Goal: Task Accomplishment & Management: Manage account settings

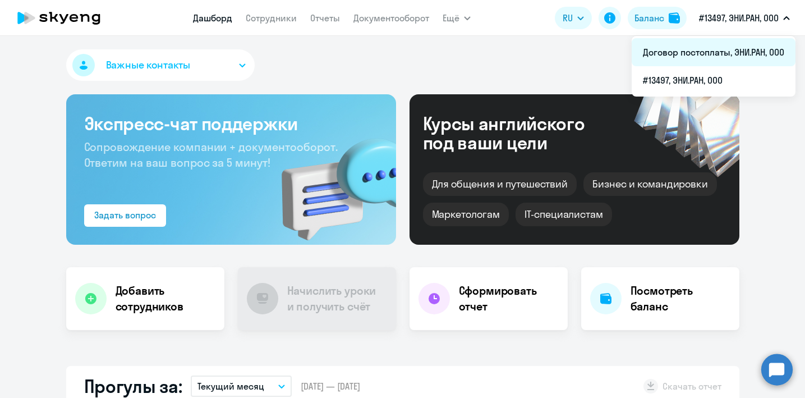
click at [723, 46] on li "Договор постоплаты, ЭНИ.РАН, ООО" at bounding box center [714, 52] width 164 height 28
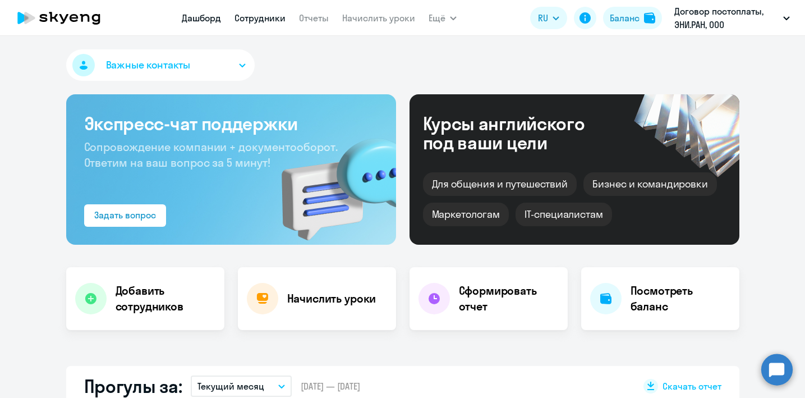
click at [274, 21] on link "Сотрудники" at bounding box center [259, 17] width 51 height 11
select select "30"
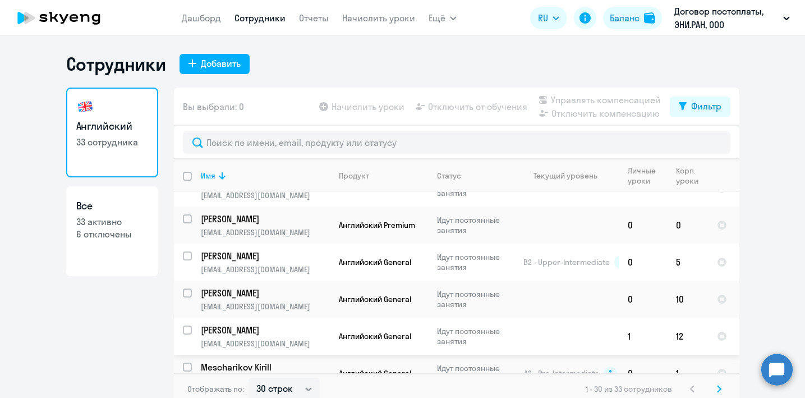
scroll to position [7, 0]
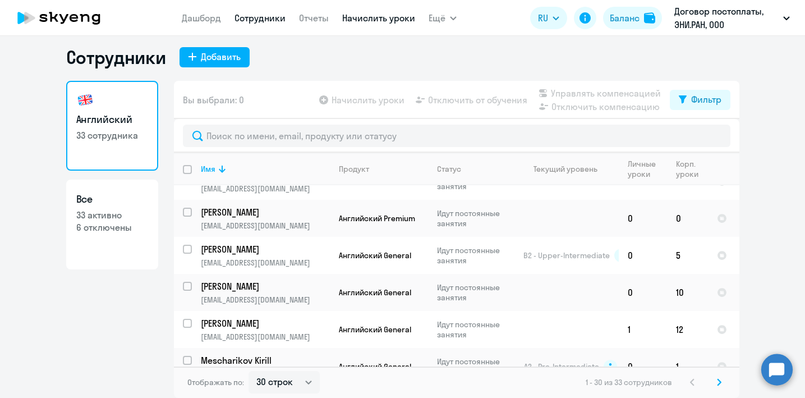
click at [359, 16] on link "Начислить уроки" at bounding box center [378, 17] width 73 height 11
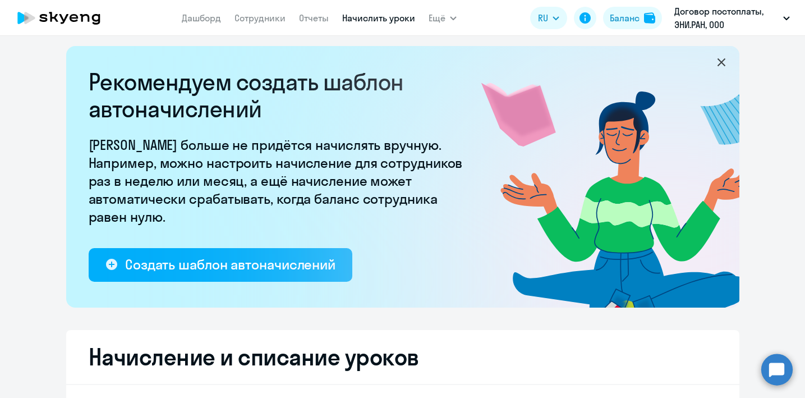
select select "10"
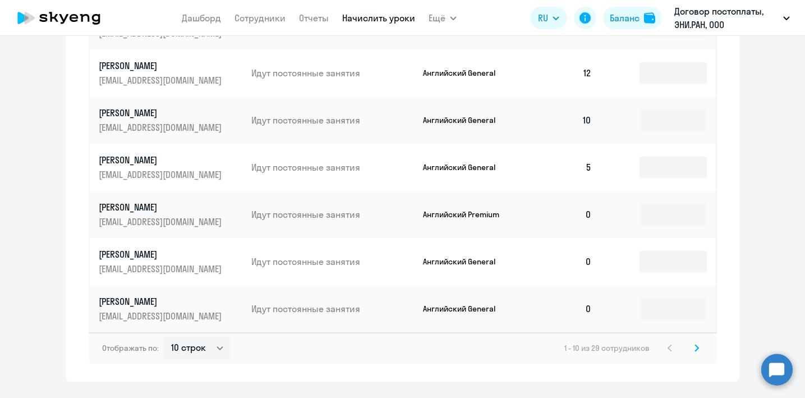
scroll to position [760, 0]
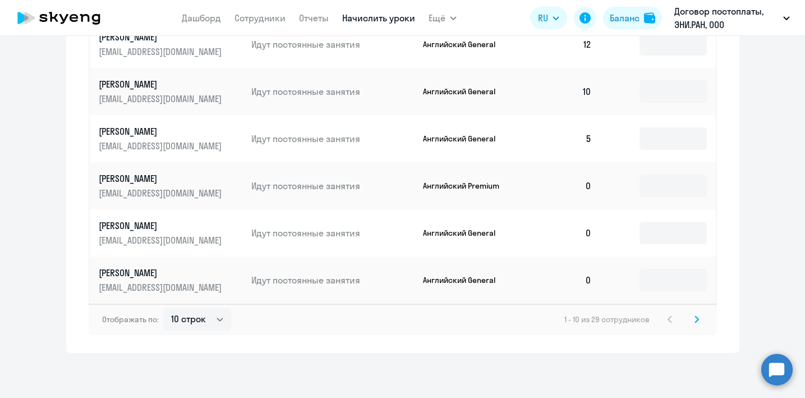
click at [699, 318] on svg-icon at bounding box center [696, 318] width 13 height 13
click at [695, 325] on svg-icon at bounding box center [696, 318] width 13 height 13
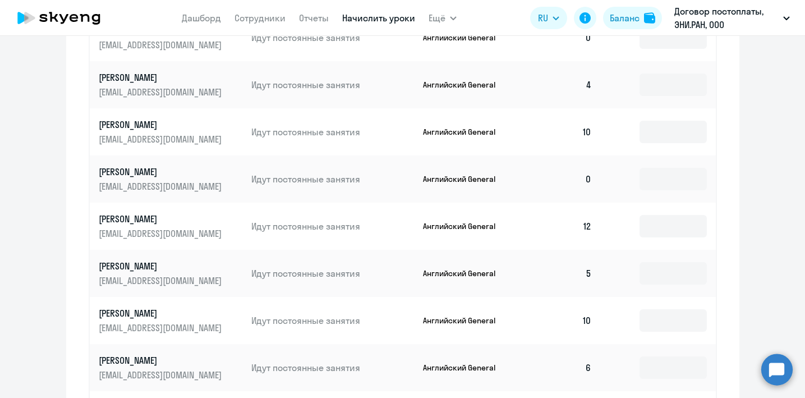
scroll to position [713, 0]
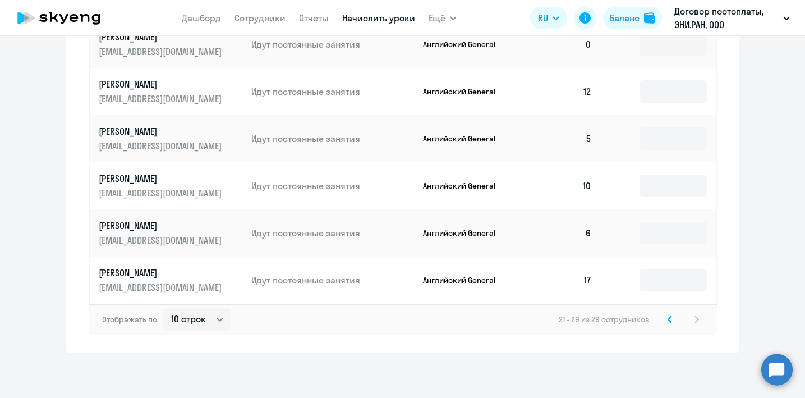
click at [672, 318] on svg-icon at bounding box center [669, 318] width 13 height 13
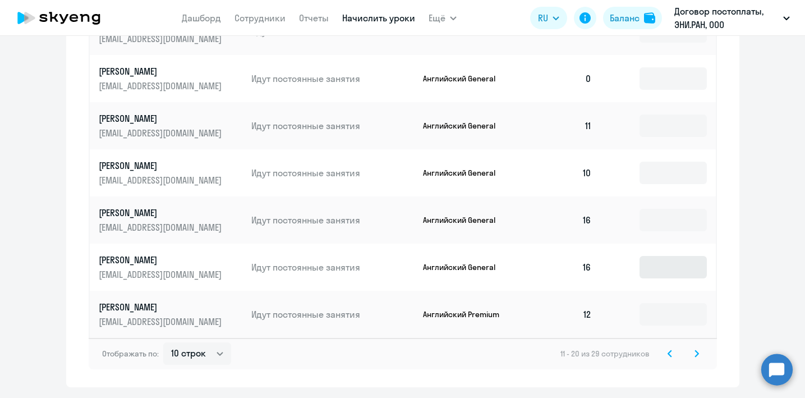
scroll to position [760, 0]
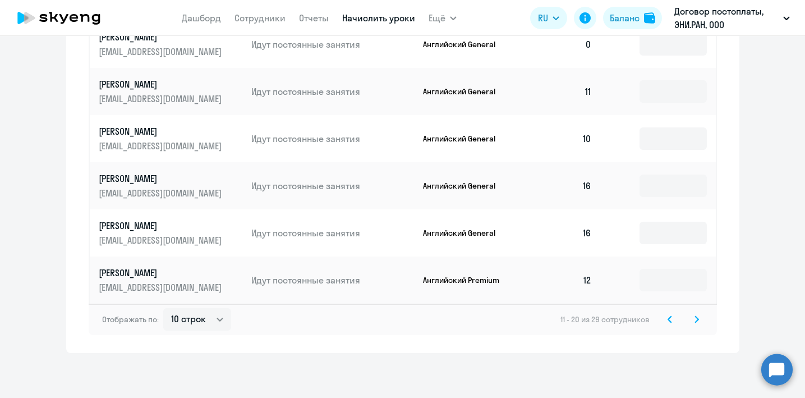
click at [669, 324] on svg-icon at bounding box center [669, 318] width 13 height 13
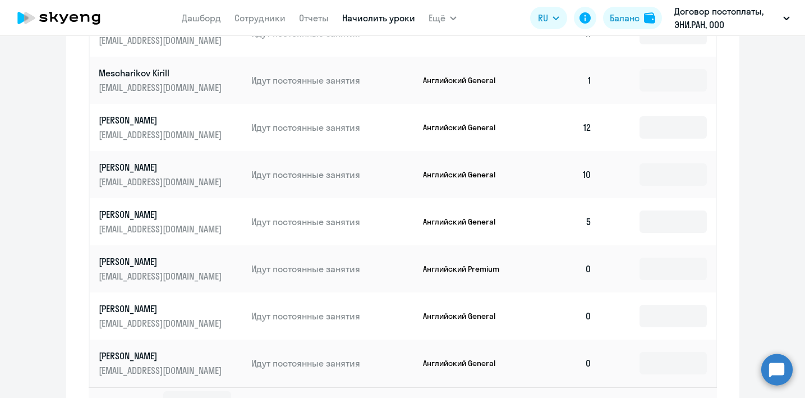
scroll to position [636, 0]
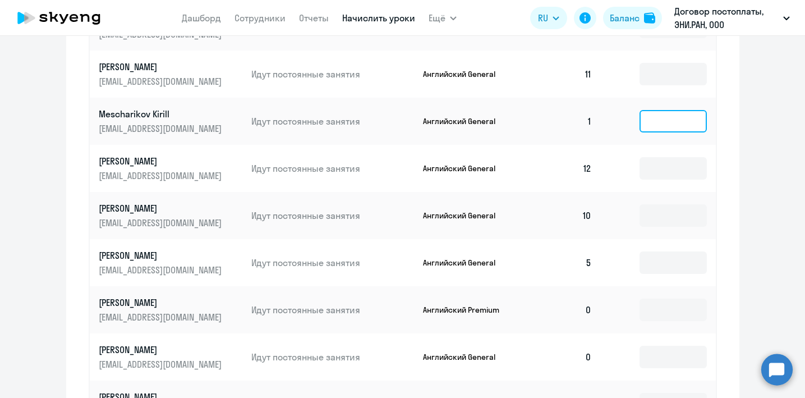
click at [656, 128] on input at bounding box center [672, 121] width 67 height 22
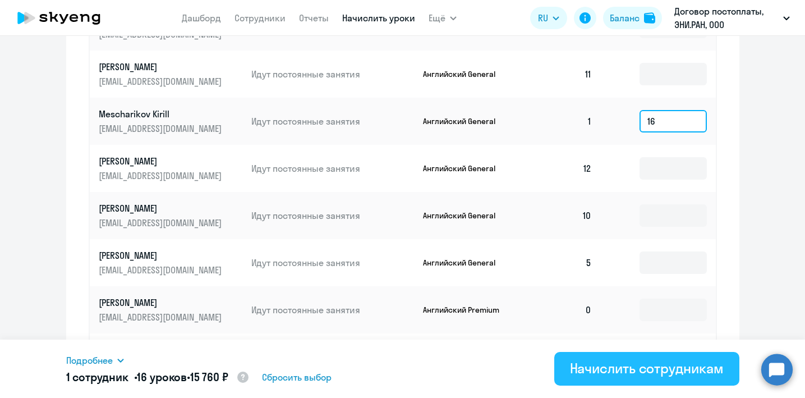
type input "16"
click at [671, 369] on div "Начислить сотрудникам" at bounding box center [647, 368] width 154 height 18
